Goal: Information Seeking & Learning: Learn about a topic

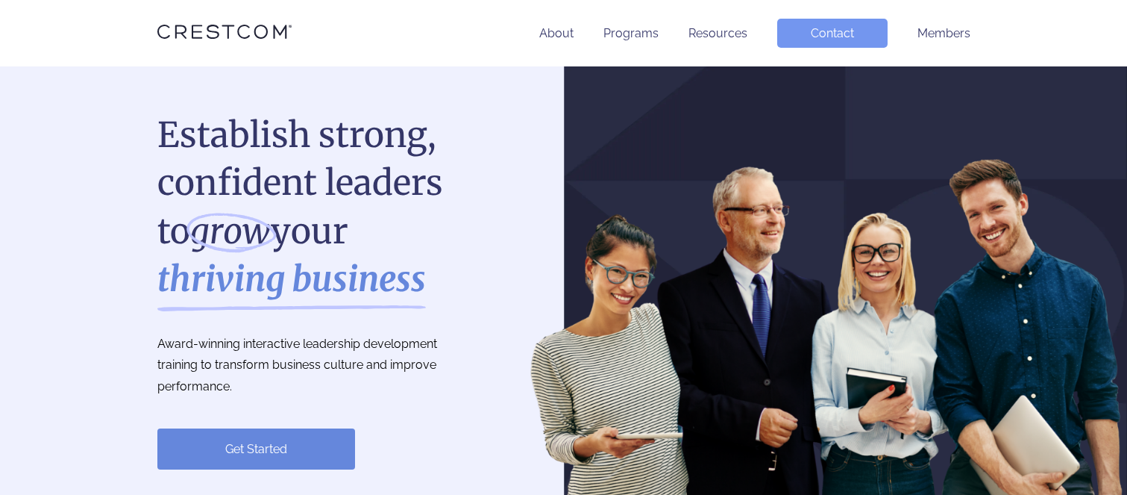
click at [534, 35] on ul "About Programs Resources Contact Members" at bounding box center [699, 33] width 542 height 29
click at [554, 34] on link "About" at bounding box center [556, 33] width 34 height 14
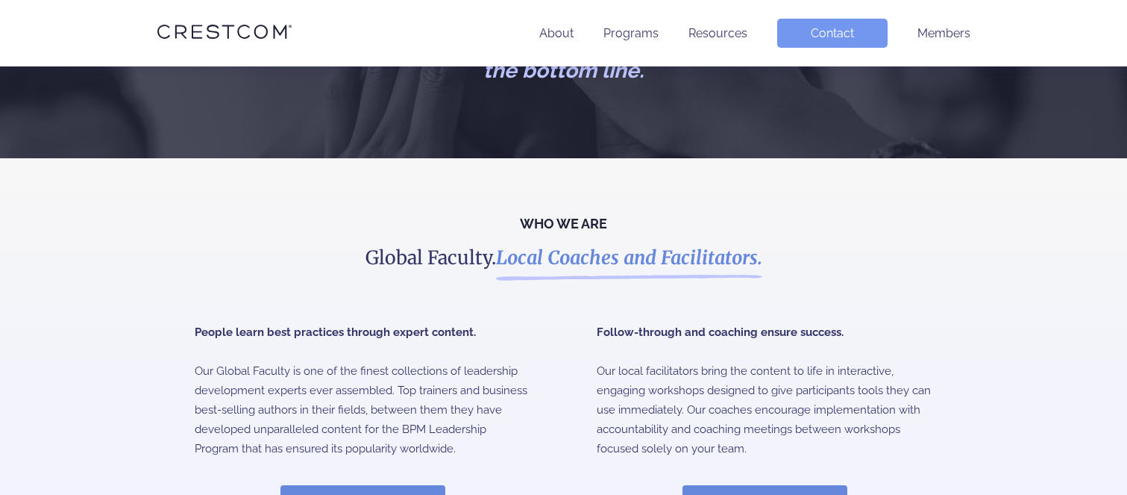
scroll to position [280, 0]
